Goal: Information Seeking & Learning: Learn about a topic

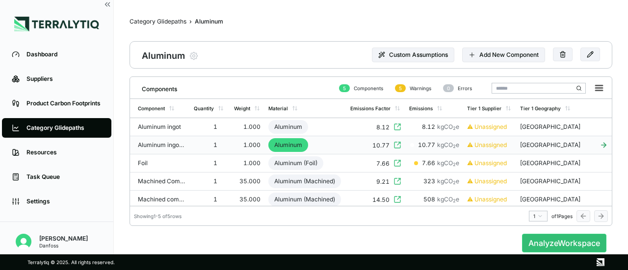
scroll to position [6, 0]
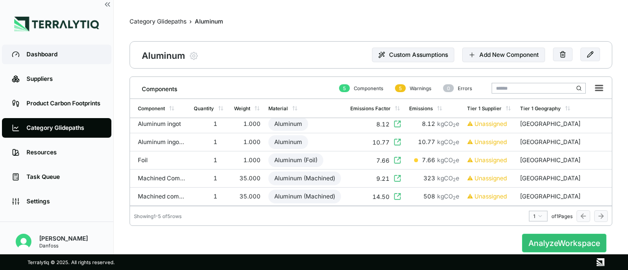
click at [44, 54] on div "Dashboard" at bounding box center [63, 54] width 75 height 8
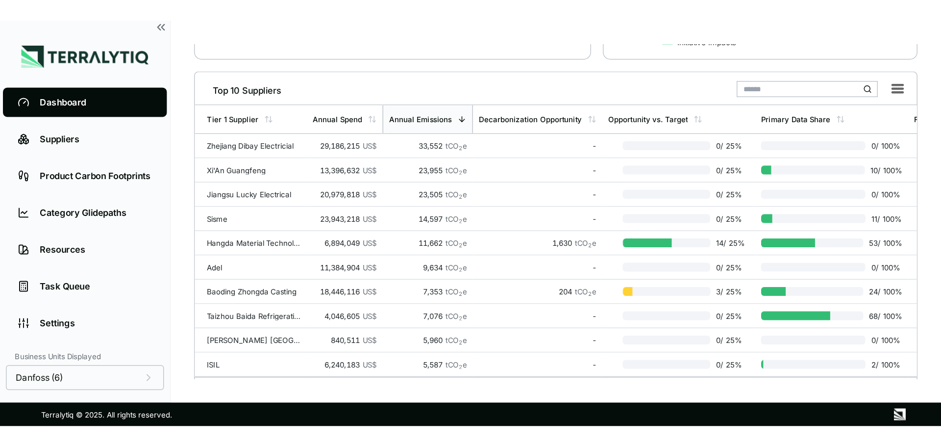
scroll to position [147, 0]
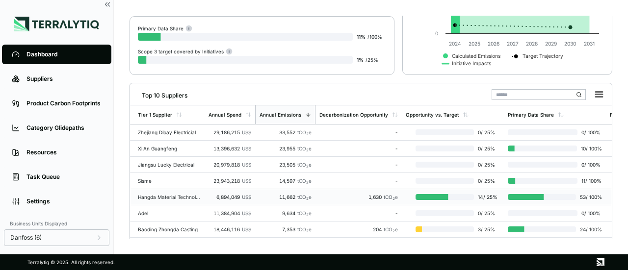
click at [260, 196] on div "11,662 tCO 2 e" at bounding box center [285, 197] width 52 height 6
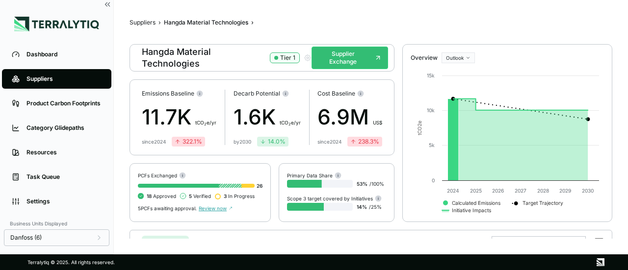
click at [167, 227] on div "Components Initiatives Component Component ID Annual Spend Annual Emissions Pro…" at bounding box center [370, 232] width 482 height 13
click at [402, 29] on div "Suppliers › Hangda Material Technologies › Hangda Material Technologies Tier 1 …" at bounding box center [370, 127] width 482 height 223
click at [278, 238] on div "Components Initiatives" at bounding box center [371, 240] width 474 height 20
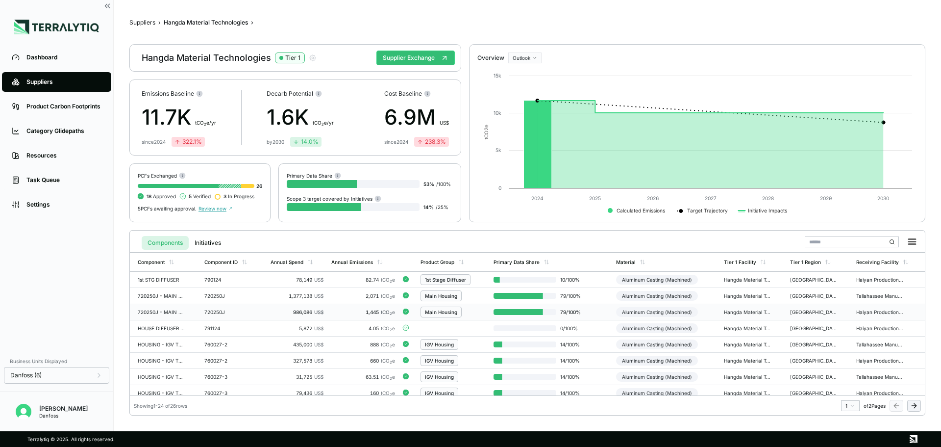
click at [470, 270] on div "Main Housing" at bounding box center [453, 311] width 65 height 11
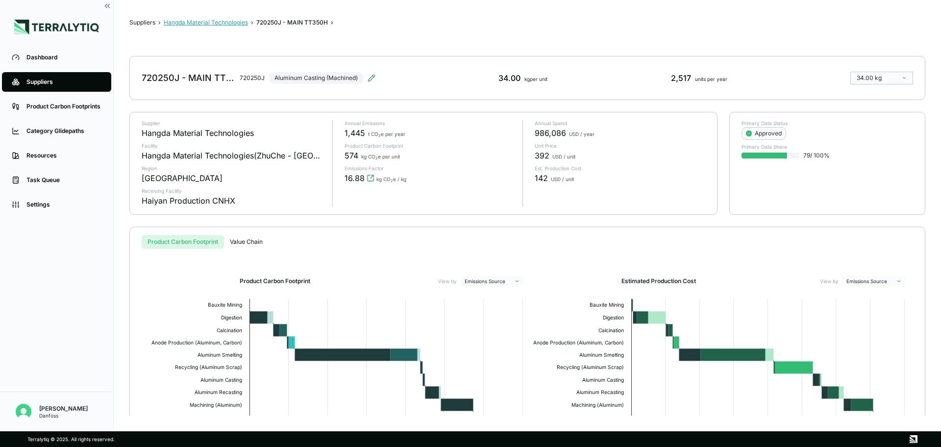
click at [230, 23] on button "Hangda Material Technologies" at bounding box center [206, 23] width 84 height 8
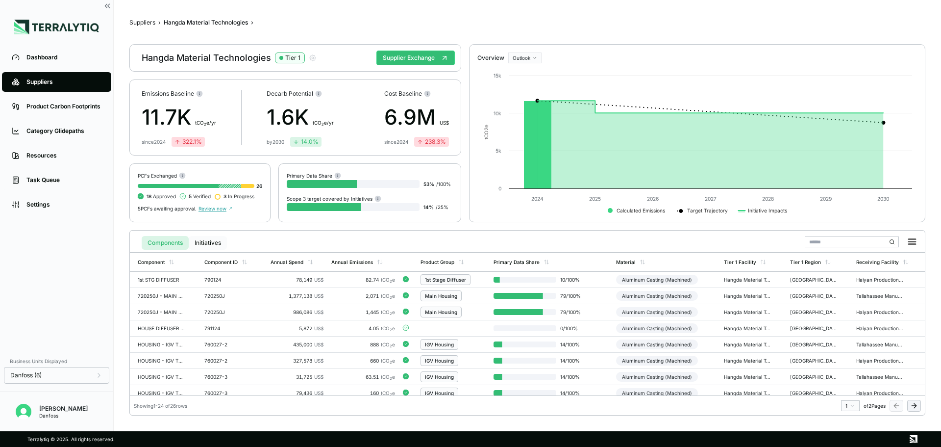
click at [206, 242] on button "Initiatives" at bounding box center [208, 243] width 38 height 14
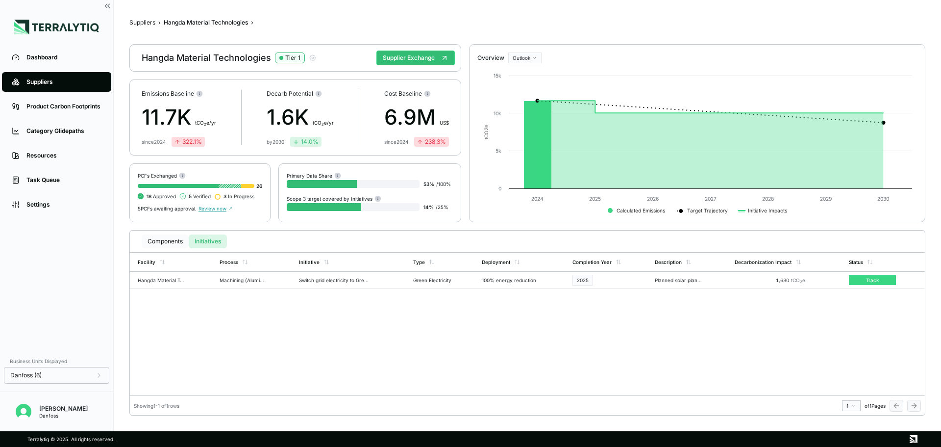
click at [164, 244] on button "Components" at bounding box center [165, 241] width 47 height 14
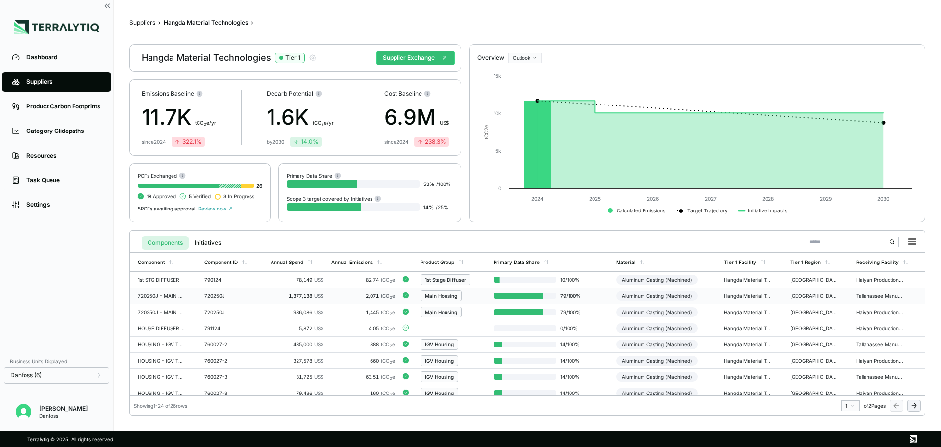
click at [472, 270] on div "Main Housing" at bounding box center [453, 295] width 65 height 11
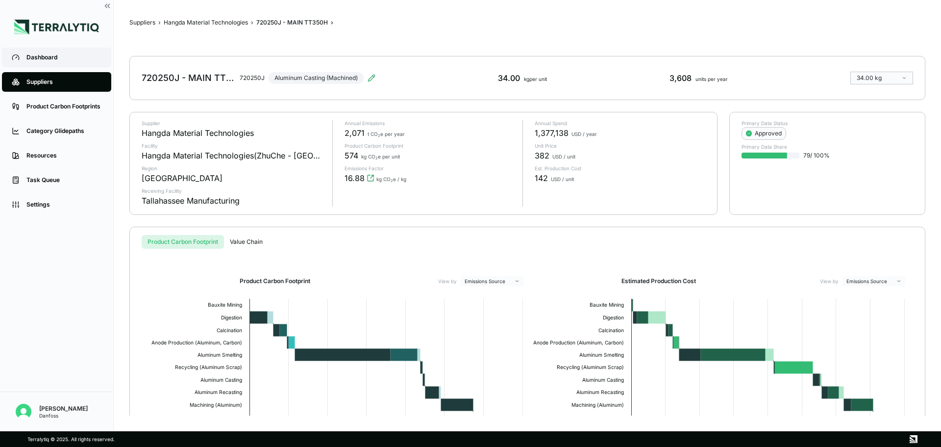
click at [45, 57] on div "Dashboard" at bounding box center [63, 57] width 75 height 8
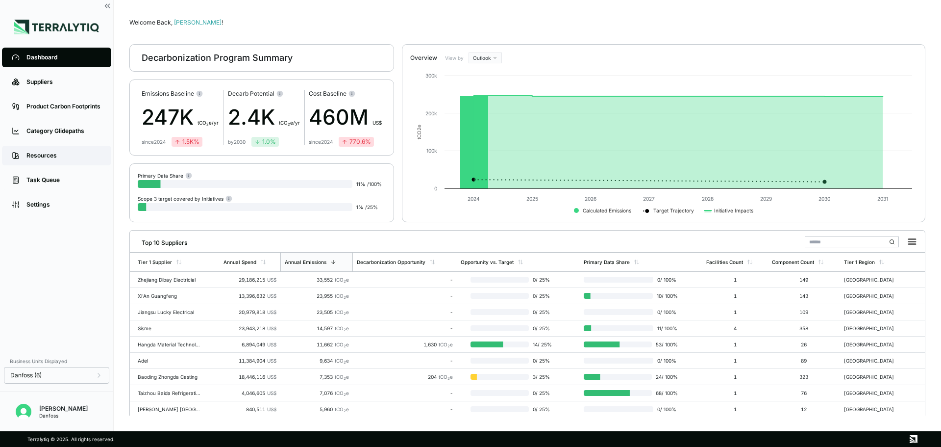
click at [51, 154] on div "Resources" at bounding box center [63, 155] width 75 height 8
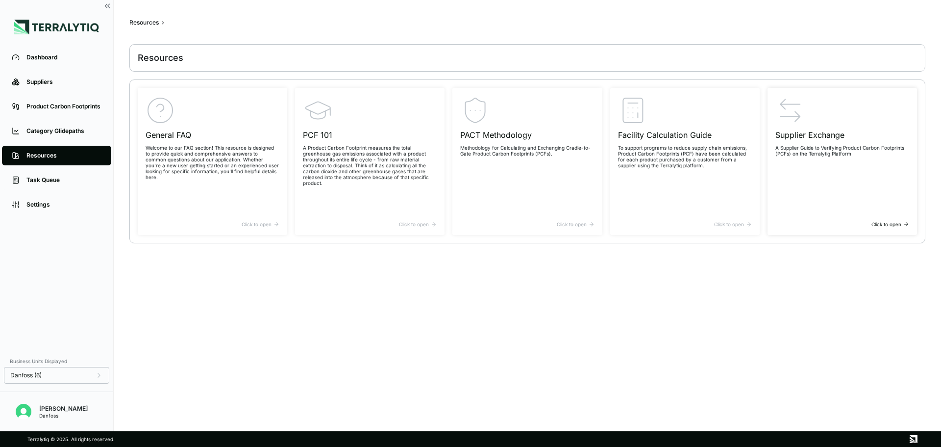
click at [627, 221] on div "Supplier Exchange A Supplier Guide to Verifying Product Carbon Footprints (PCFs…" at bounding box center [843, 159] width 134 height 126
click at [48, 59] on div "Dashboard" at bounding box center [63, 57] width 75 height 8
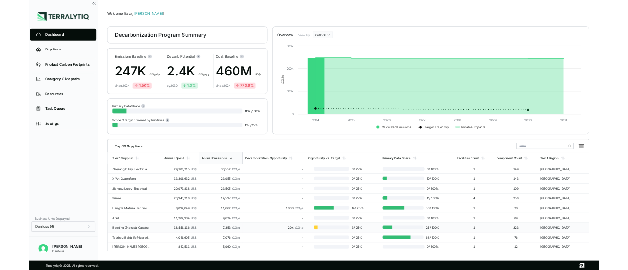
scroll to position [40, 0]
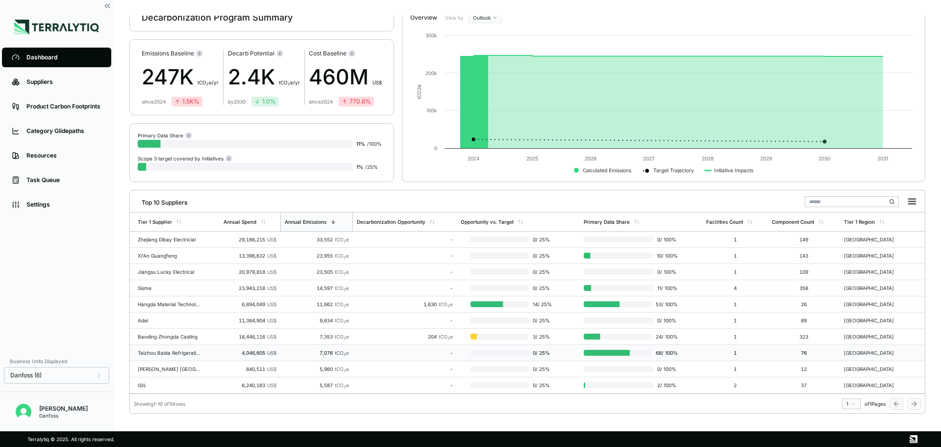
click at [627, 270] on td "68 / 100 %" at bounding box center [641, 353] width 123 height 16
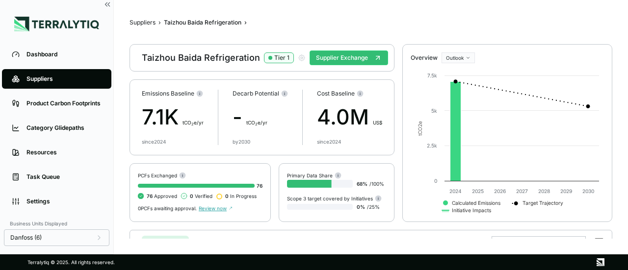
click at [215, 209] on span "Review now" at bounding box center [216, 208] width 34 height 6
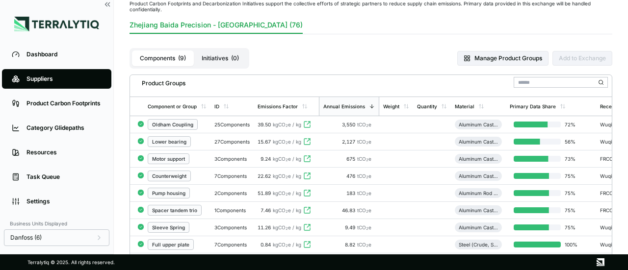
scroll to position [49, 0]
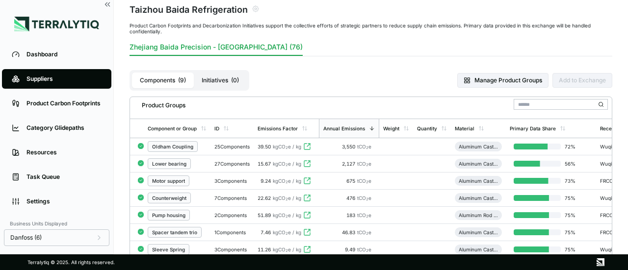
click at [307, 147] on icon at bounding box center [307, 147] width 8 height 8
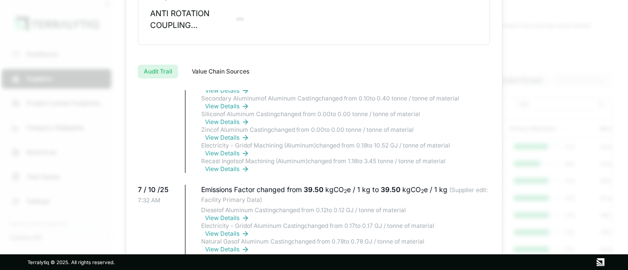
scroll to position [441, 0]
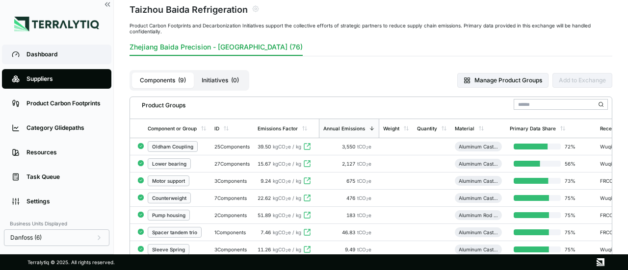
click at [53, 56] on div "Dashboard" at bounding box center [63, 54] width 75 height 8
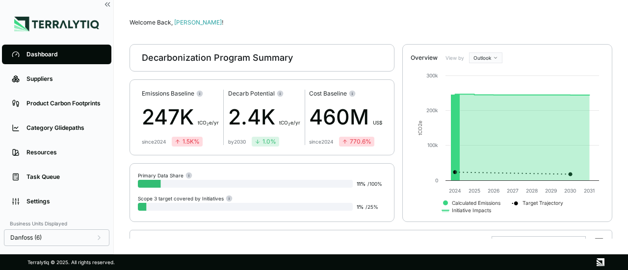
click at [216, 175] on div "Primary Data Share" at bounding box center [262, 175] width 248 height 7
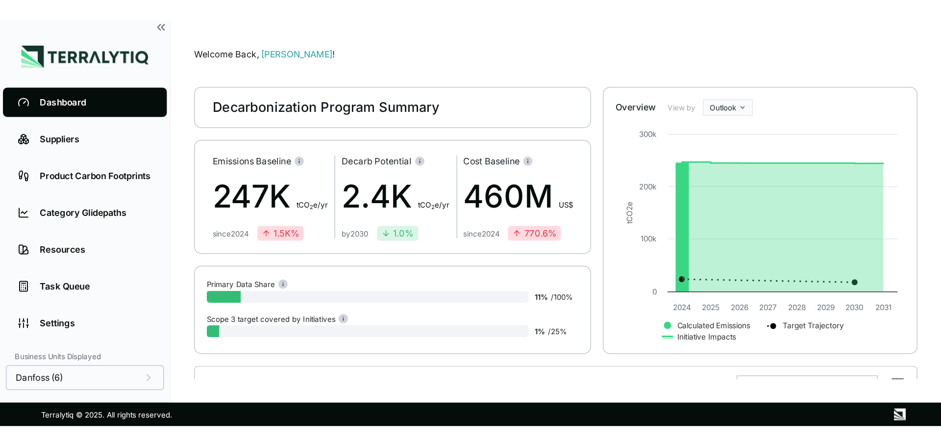
scroll to position [147, 0]
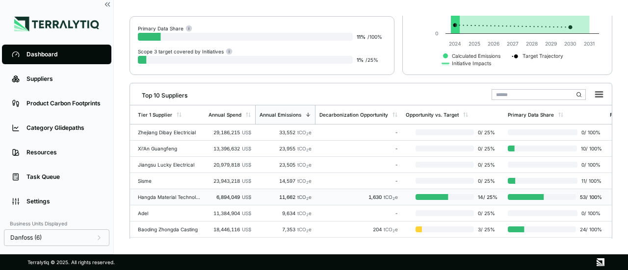
click at [533, 201] on td "53 / 100 %" at bounding box center [555, 197] width 102 height 16
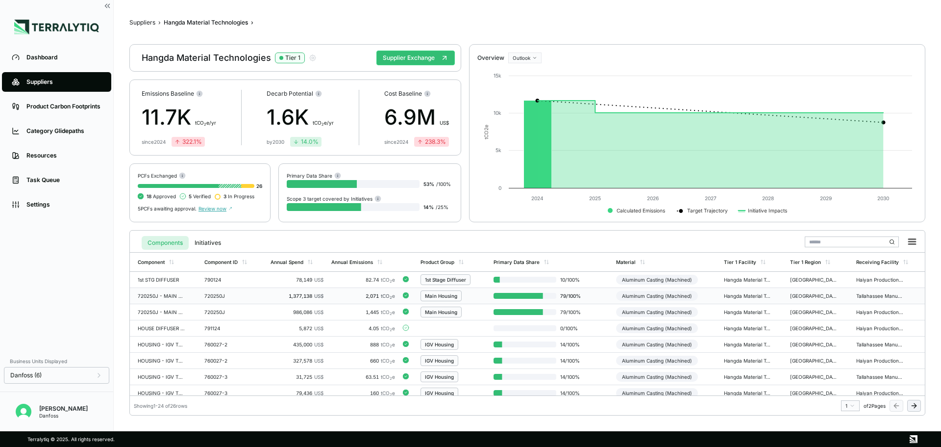
click at [477, 270] on div "Main Housing" at bounding box center [453, 295] width 65 height 11
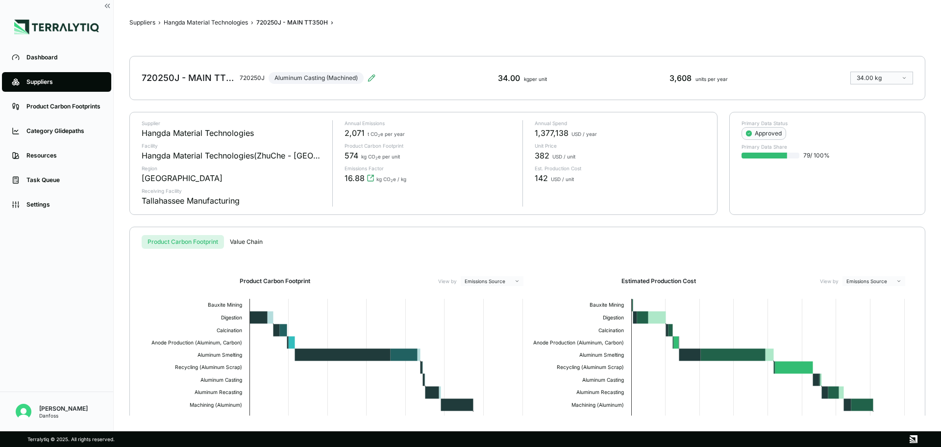
click at [222, 18] on div "Suppliers › Hangda Material Technologies › 720250J - MAIN TT350H › 720250J - MA…" at bounding box center [527, 216] width 796 height 400
click at [222, 19] on button "Hangda Material Technologies" at bounding box center [206, 23] width 84 height 8
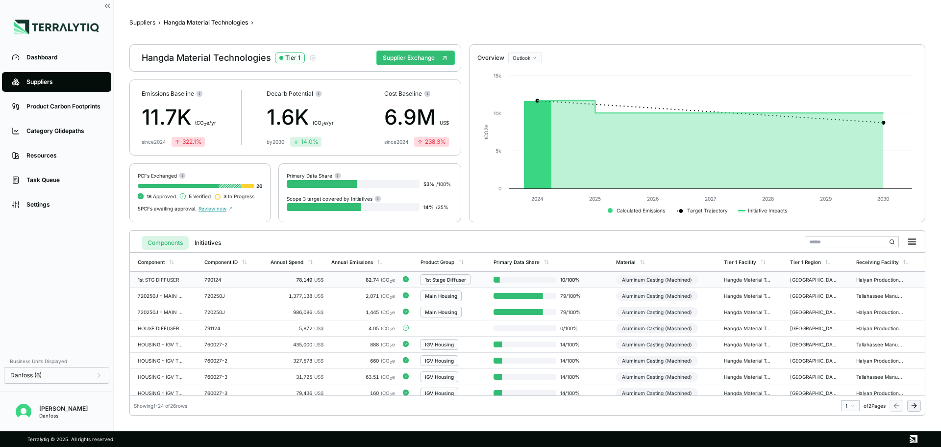
click at [479, 270] on div "1st Stage Diffuser" at bounding box center [453, 279] width 65 height 11
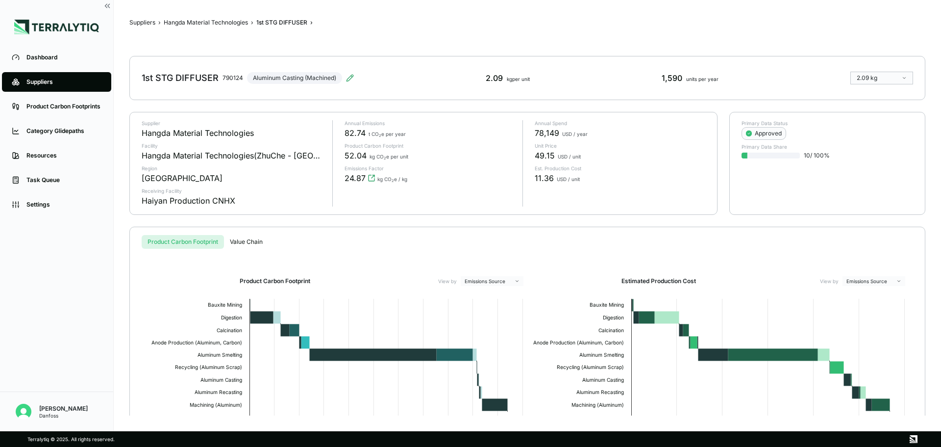
click at [245, 240] on button "Value Chain" at bounding box center [246, 242] width 45 height 14
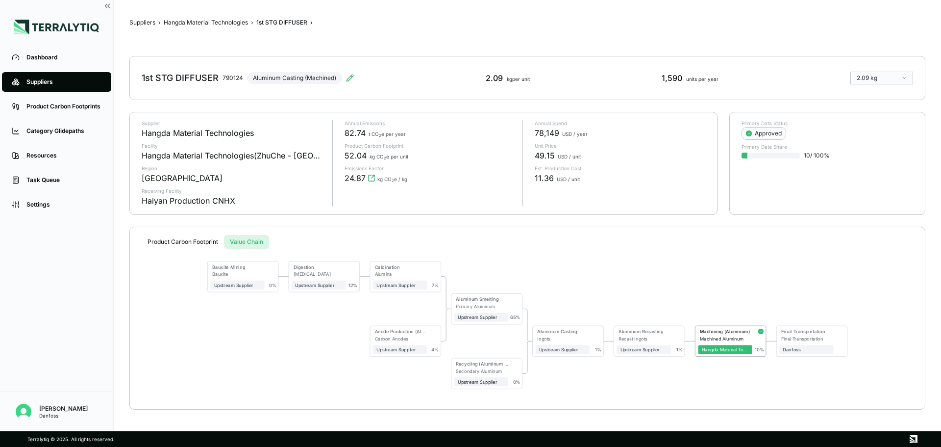
click at [194, 239] on button "Product Carbon Footprint" at bounding box center [183, 242] width 82 height 14
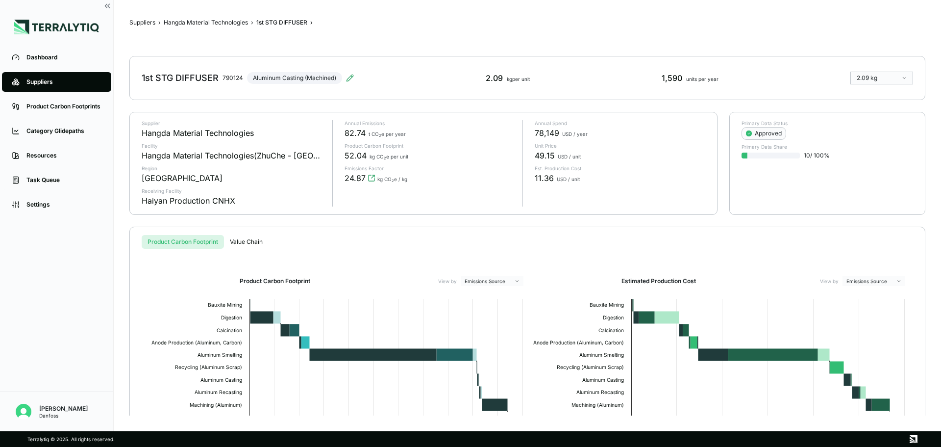
click at [34, 81] on div "Suppliers" at bounding box center [63, 82] width 75 height 8
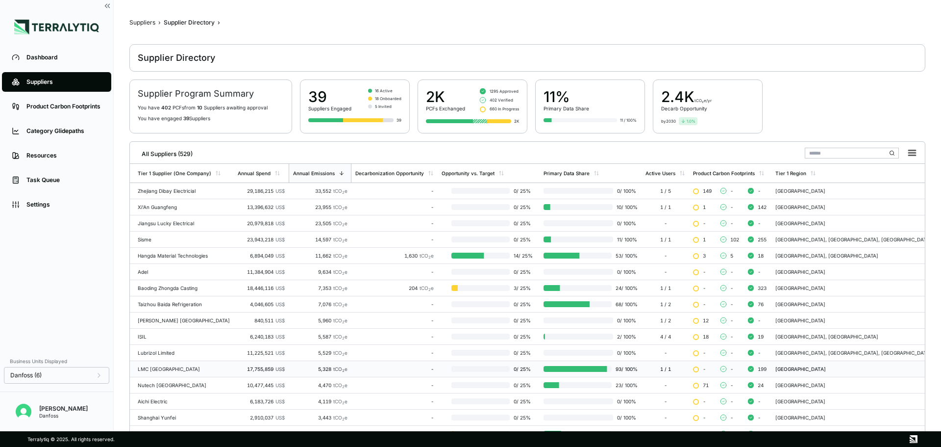
click at [565, 270] on td "93 / 100 %" at bounding box center [591, 369] width 102 height 16
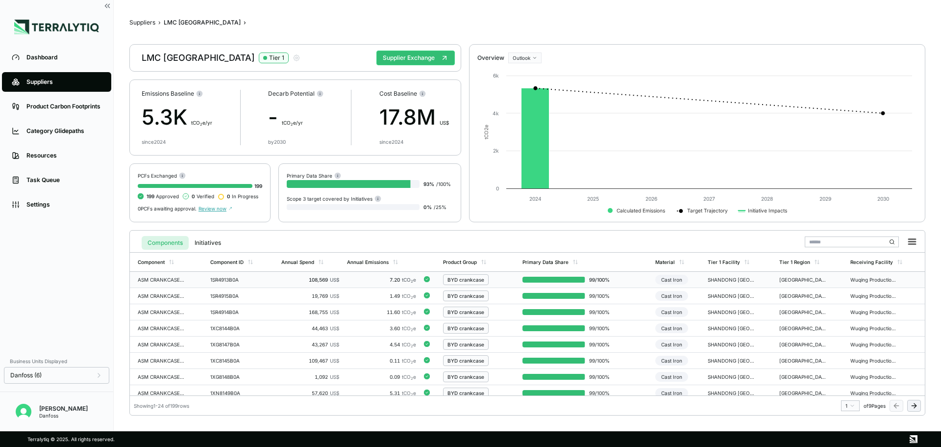
click at [508, 270] on div "BYD crankcase" at bounding box center [479, 279] width 72 height 11
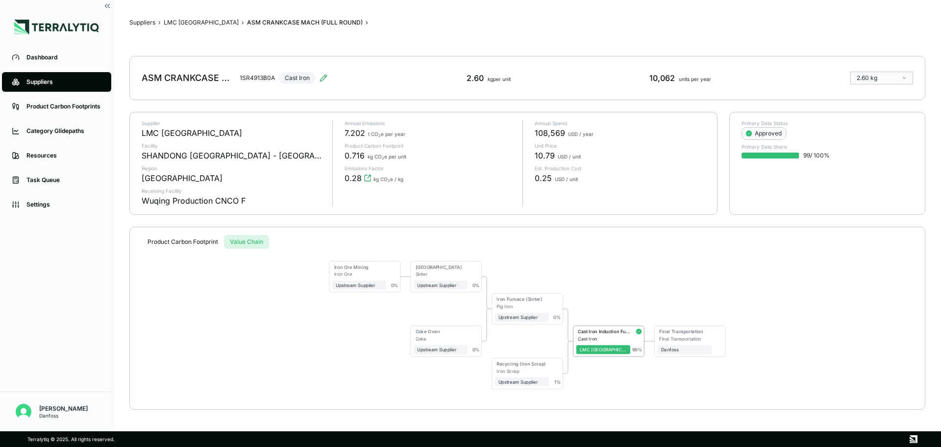
click at [246, 241] on button "Value Chain" at bounding box center [246, 242] width 45 height 14
click at [179, 239] on button "Product Carbon Footprint" at bounding box center [183, 242] width 82 height 14
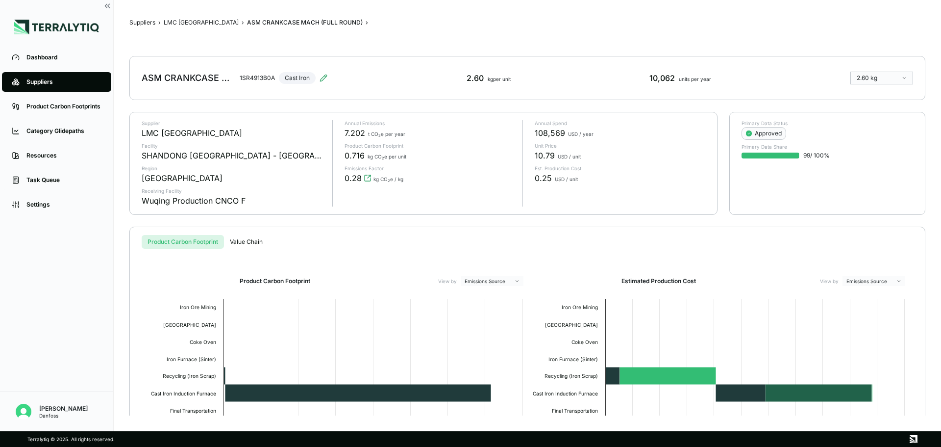
click at [247, 20] on div "ASM CRANKCASE MACH (FULL ROUND)" at bounding box center [305, 23] width 116 height 8
click at [178, 21] on button "LMC [GEOGRAPHIC_DATA]" at bounding box center [201, 23] width 75 height 8
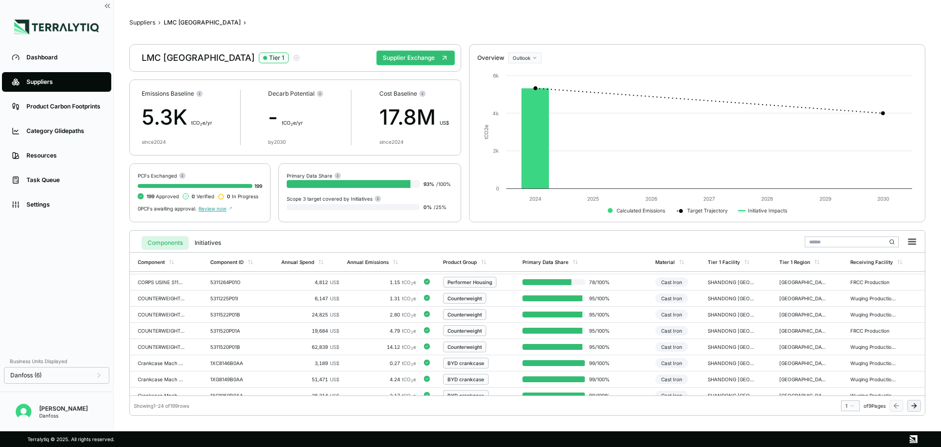
scroll to position [196, 0]
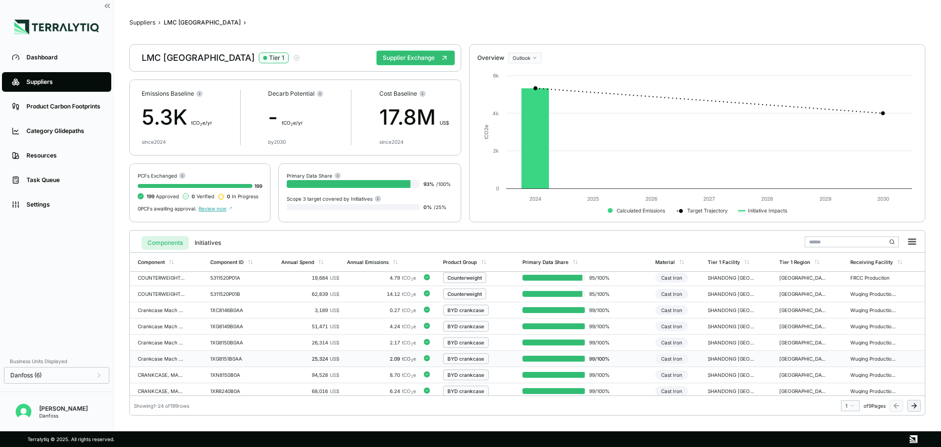
click at [501, 270] on div "BYD crankcase" at bounding box center [479, 358] width 72 height 11
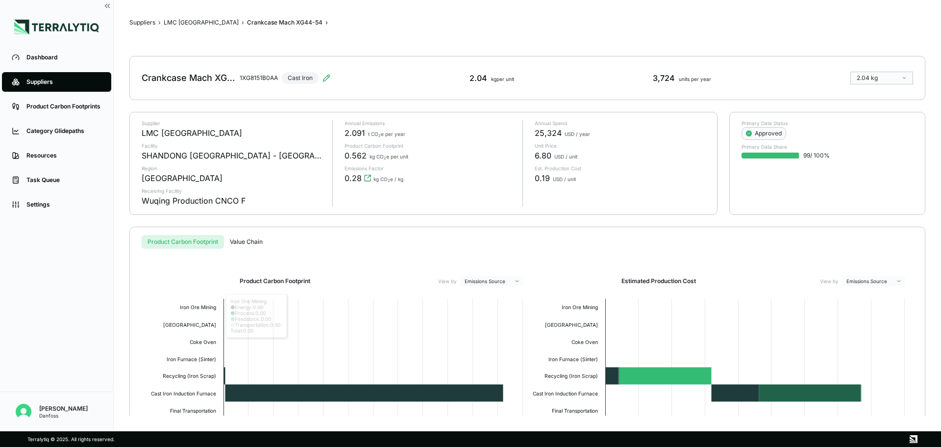
click at [248, 247] on button "Value Chain" at bounding box center [246, 242] width 45 height 14
